Goal: Transaction & Acquisition: Purchase product/service

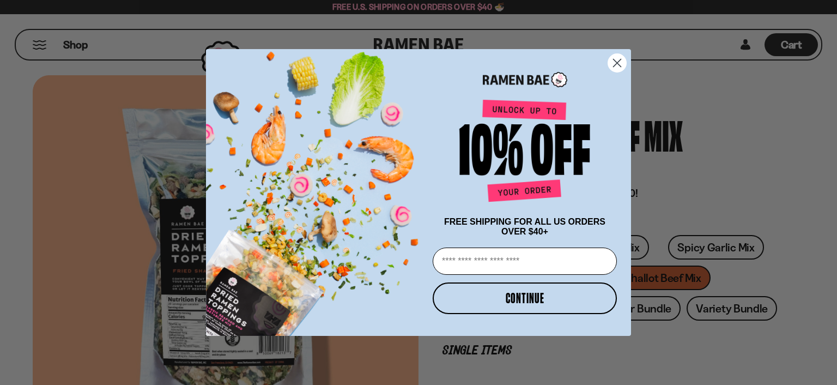
click at [617, 55] on circle "Close dialog" at bounding box center [617, 63] width 18 height 18
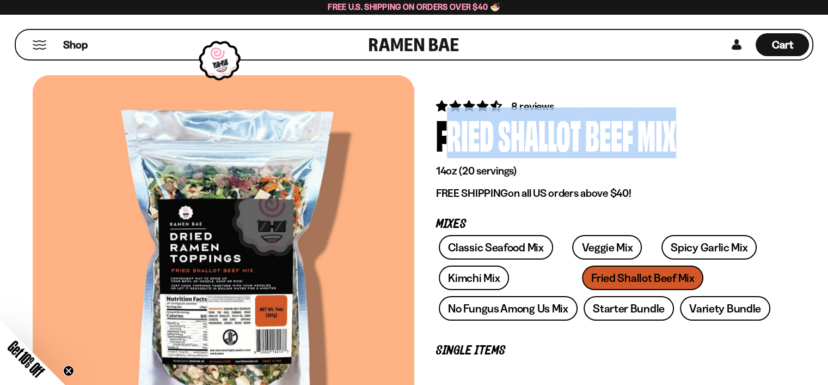
drag, startPoint x: 442, startPoint y: 130, endPoint x: 685, endPoint y: 128, distance: 242.9
click at [685, 128] on div "Fried Shallot Beef Mix" at bounding box center [605, 134] width 338 height 41
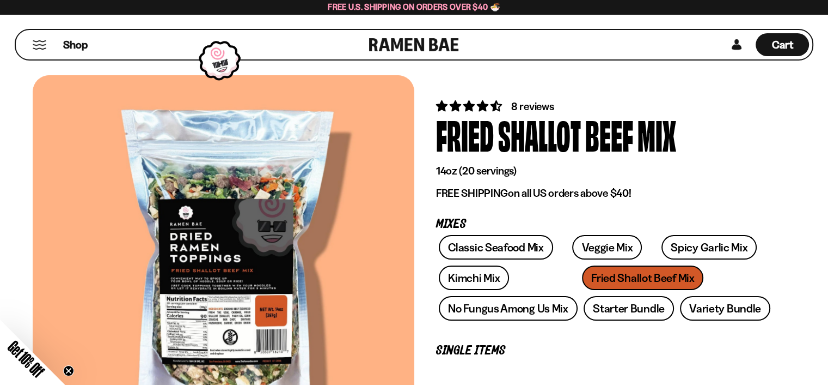
drag, startPoint x: 486, startPoint y: 34, endPoint x: 417, endPoint y: 41, distance: 69.5
click at [417, 41] on div "Shop Cart D0381C2F-513E-4F90-8A41-6F0A75DCBAAA" at bounding box center [414, 45] width 799 height 32
drag, startPoint x: 464, startPoint y: 40, endPoint x: 370, endPoint y: 43, distance: 93.7
click at [370, 43] on div "Shop Cart D0381C2F-513E-4F90-8A41-6F0A75DCBAAA" at bounding box center [414, 45] width 799 height 32
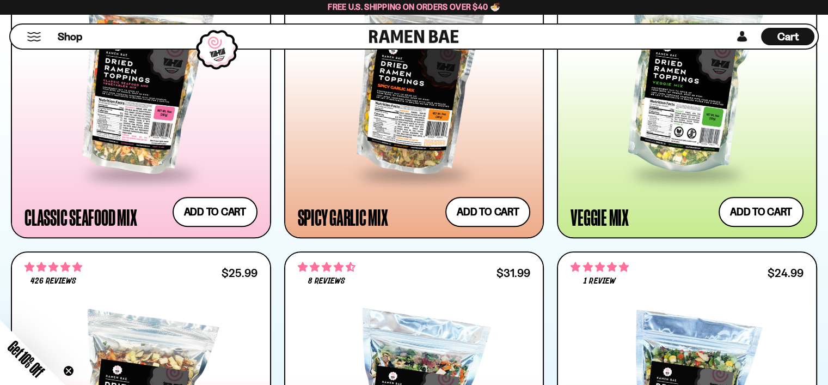
scroll to position [708, 0]
